Goal: Find specific page/section: Find specific page/section

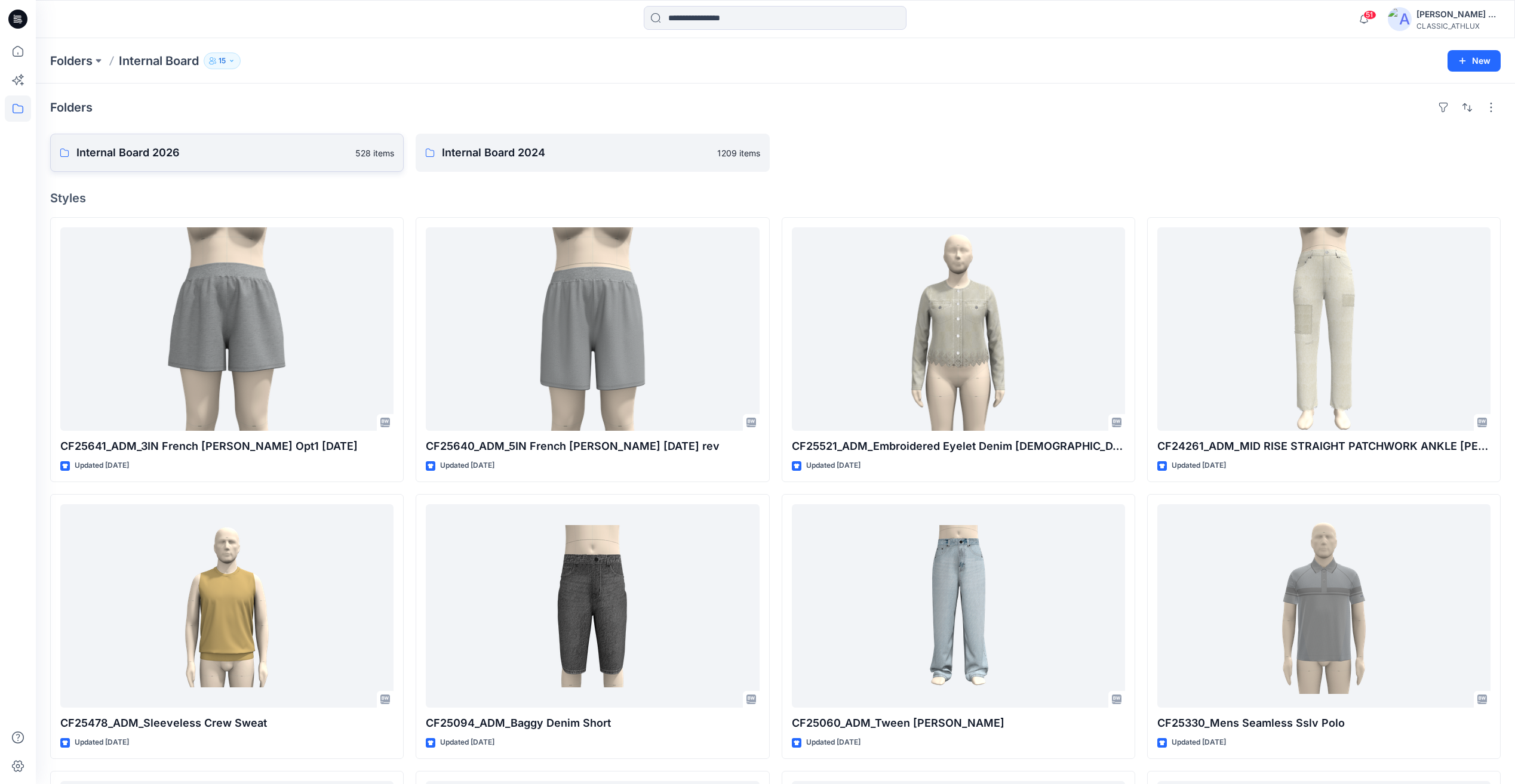
click at [205, 165] on link "Internal Board 2026 528 items" at bounding box center [227, 152] width 354 height 38
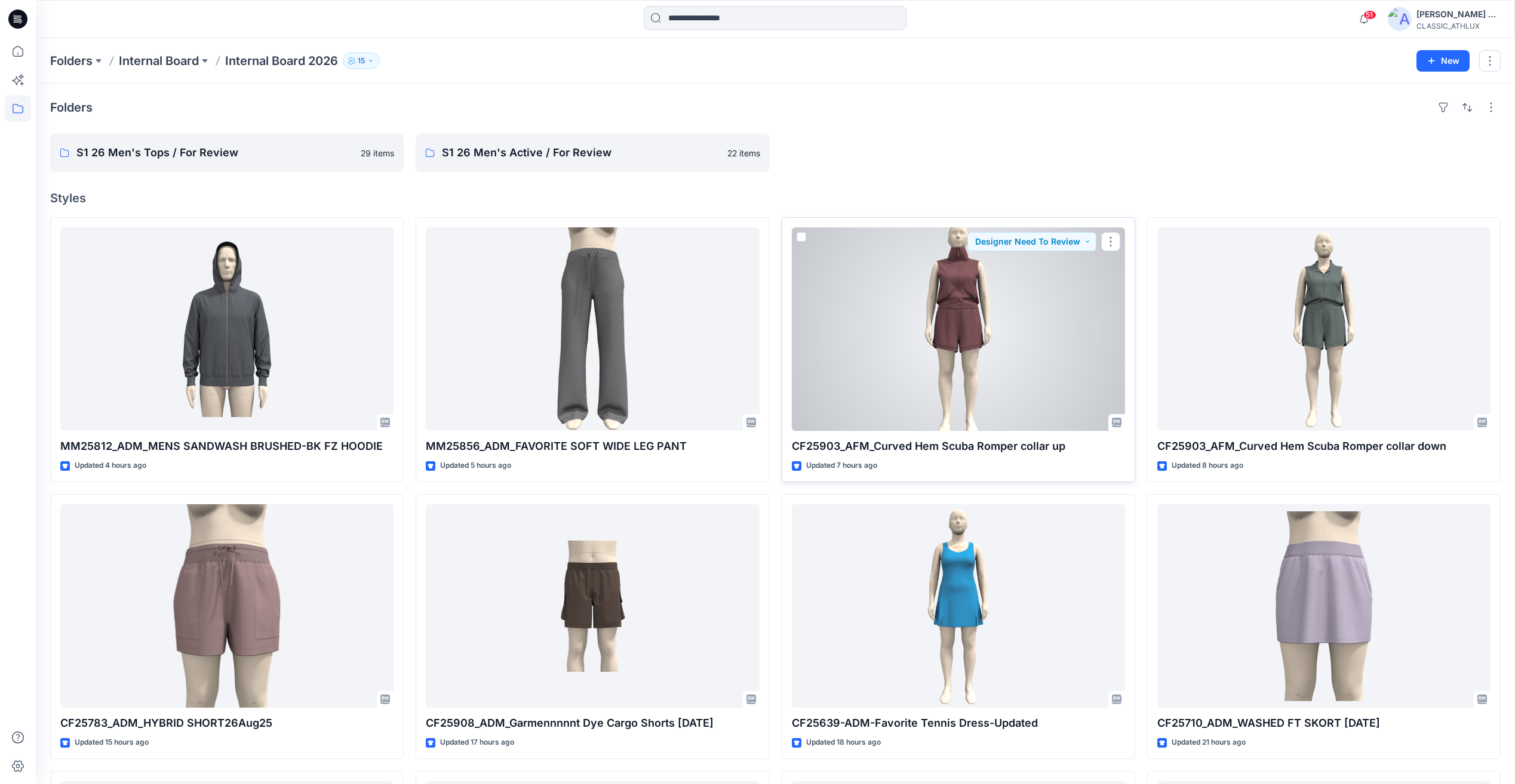
click at [884, 406] on div at bounding box center [959, 329] width 333 height 204
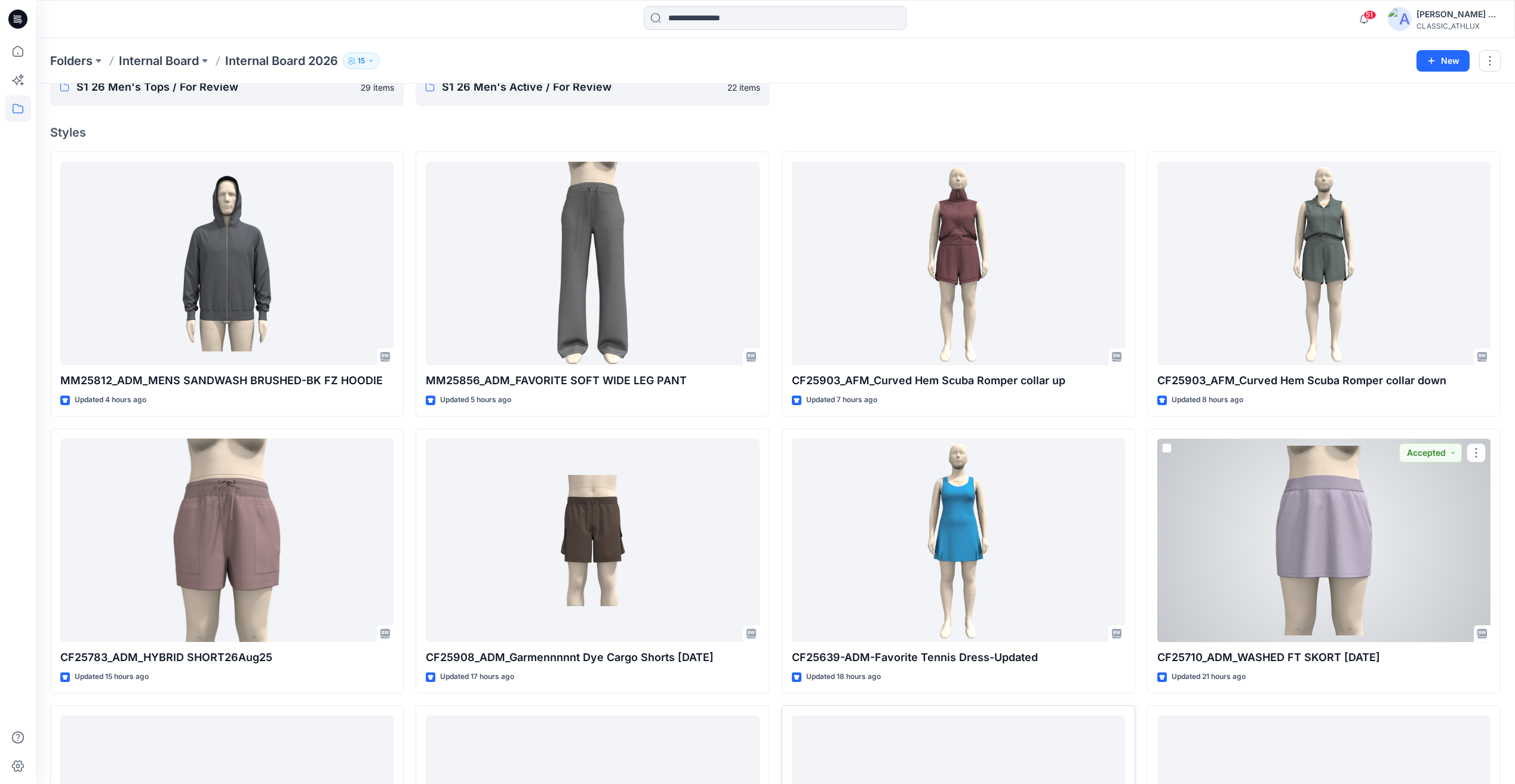
scroll to position [239, 0]
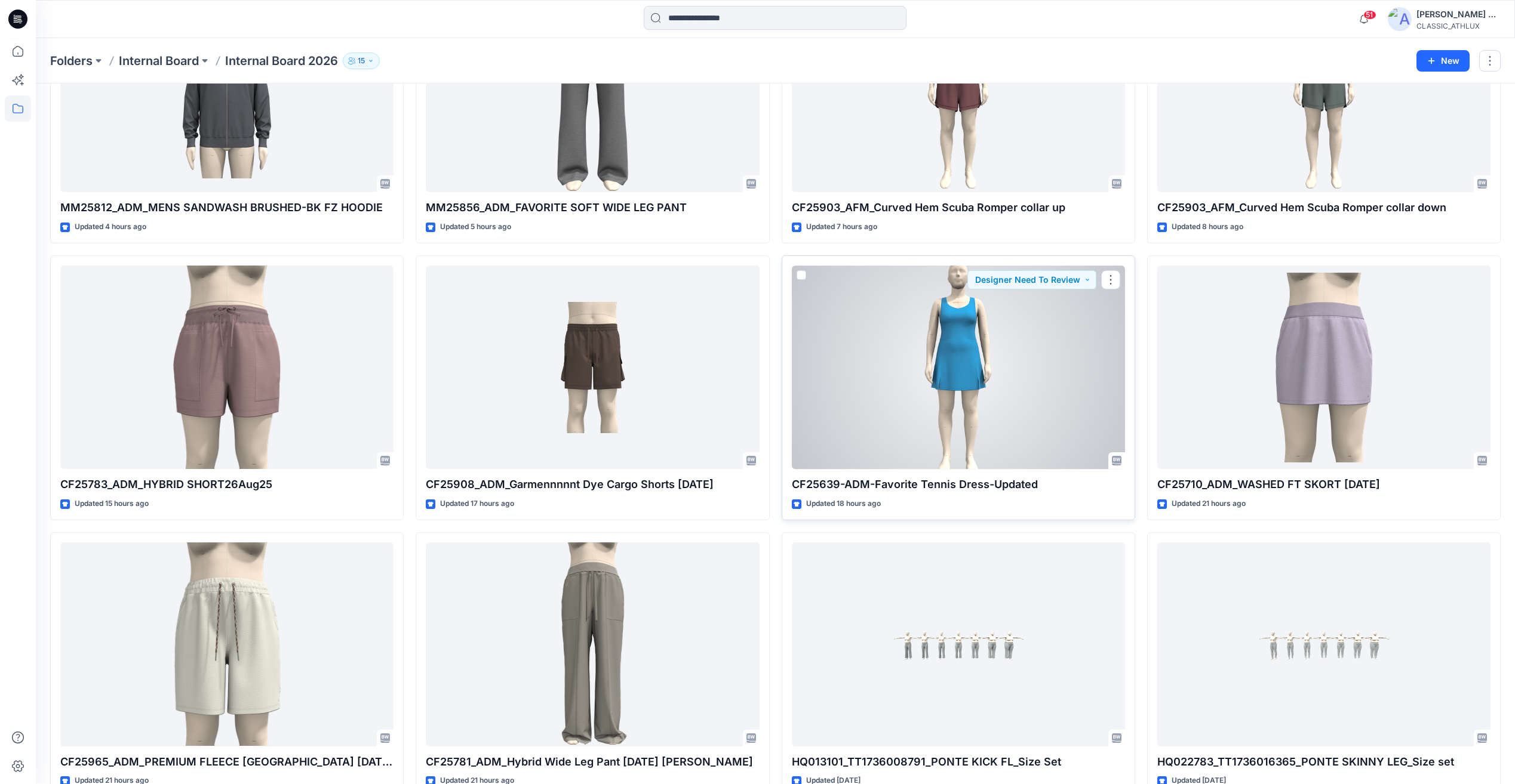
click at [990, 389] on div at bounding box center [959, 367] width 333 height 204
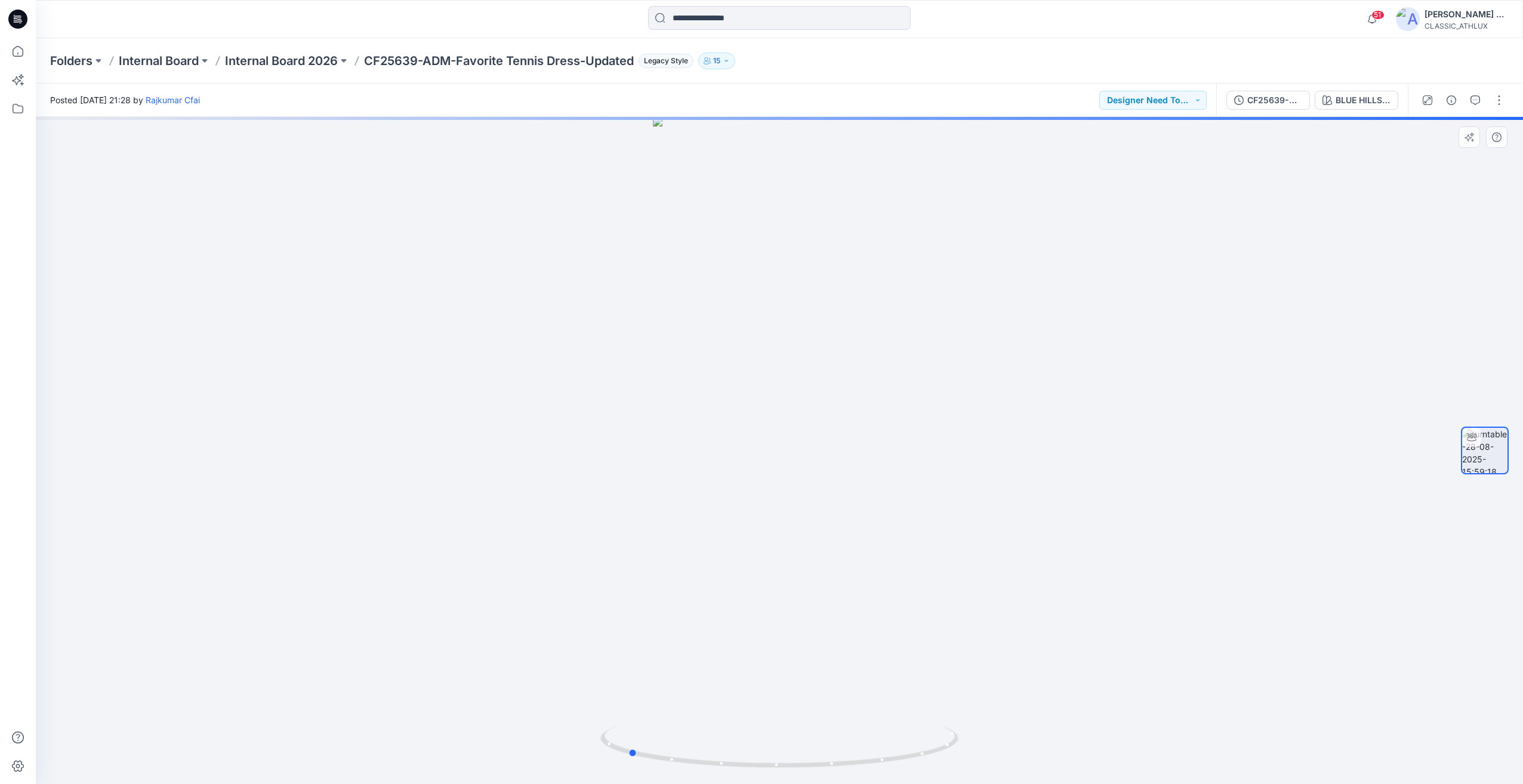
drag, startPoint x: 983, startPoint y: 598, endPoint x: 832, endPoint y: 618, distance: 152.3
click at [832, 618] on div at bounding box center [779, 450] width 1487 height 667
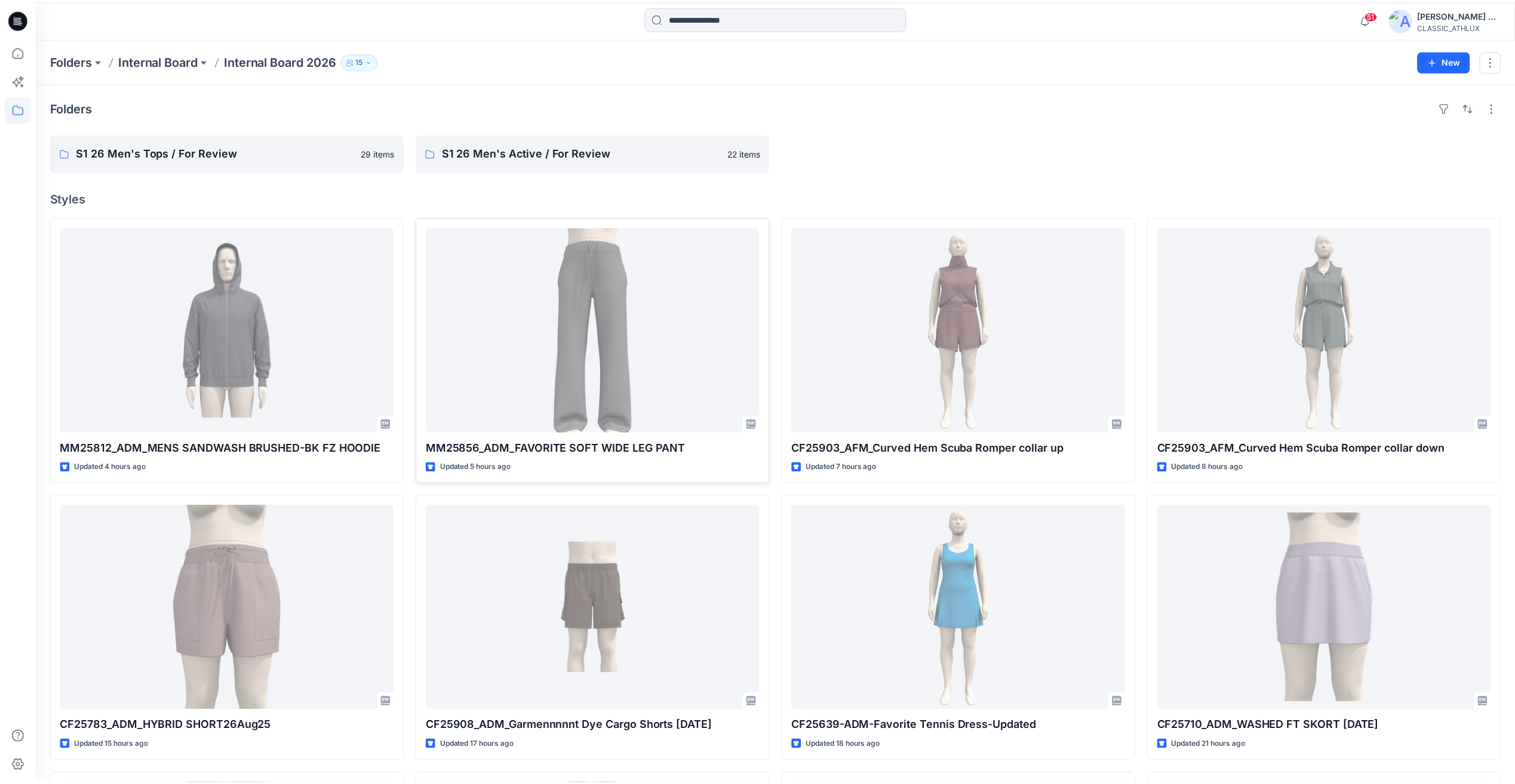
scroll to position [239, 0]
